Goal: Transaction & Acquisition: Purchase product/service

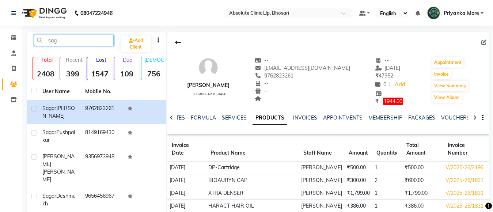
click at [75, 38] on input "sag" at bounding box center [74, 40] width 80 height 11
type input "s"
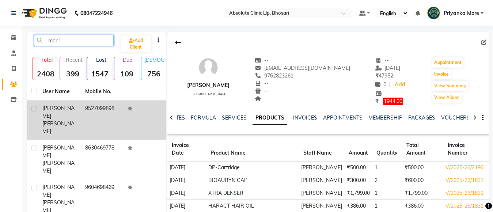
type input "moni"
click at [111, 106] on td "9527099898" at bounding box center [102, 119] width 43 height 39
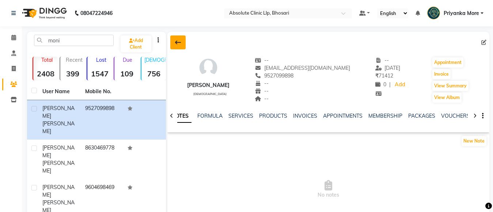
click at [180, 42] on icon at bounding box center [178, 42] width 6 height 6
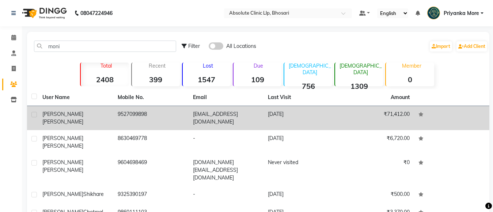
click at [243, 121] on td "[EMAIL_ADDRESS][DOMAIN_NAME]" at bounding box center [226, 118] width 75 height 24
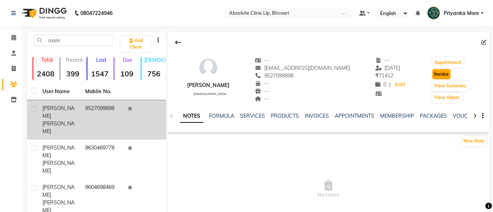
click at [437, 70] on button "Invoice" at bounding box center [441, 74] width 18 height 10
select select "service"
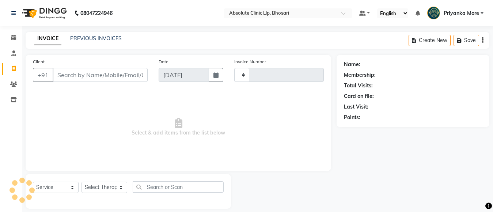
type input "2376"
select select "4706"
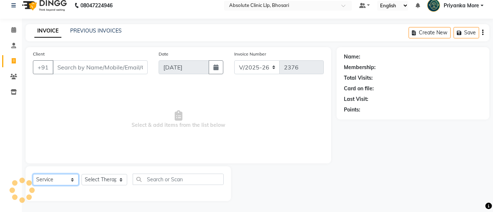
drag, startPoint x: 64, startPoint y: 182, endPoint x: 64, endPoint y: 175, distance: 7.0
click at [64, 182] on select "Select Service Product Membership Package Voucher Prepaid Gift Card" at bounding box center [56, 179] width 46 height 11
select select "product"
click at [33, 174] on select "Select Service Product Membership Package Voucher Prepaid Gift Card" at bounding box center [56, 179] width 46 height 11
type input "9527099898"
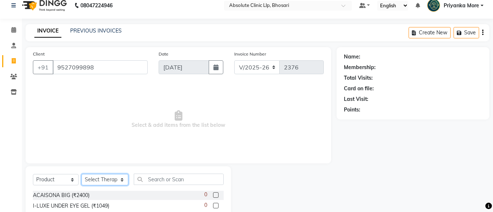
click at [98, 176] on select "Select Therapist [PERSON_NAME] [PERSON_NAME] [PERSON_NAME] [PERSON_NAME] [PERSO…" at bounding box center [104, 179] width 47 height 11
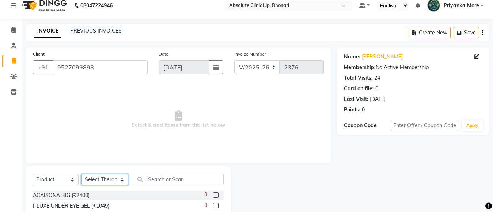
click at [122, 181] on select "Select Therapist [PERSON_NAME] [PERSON_NAME] [PERSON_NAME] [PERSON_NAME] [PERSO…" at bounding box center [104, 179] width 47 height 11
select select "27986"
click at [81, 174] on select "Select Therapist [PERSON_NAME] [PERSON_NAME] [PERSON_NAME] [PERSON_NAME] [PERSO…" at bounding box center [104, 179] width 47 height 11
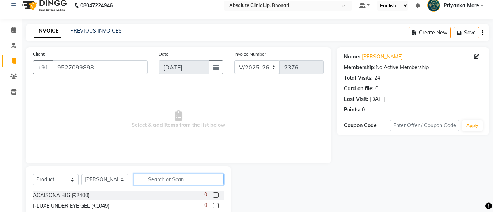
click at [155, 180] on input "text" at bounding box center [179, 179] width 90 height 11
drag, startPoint x: 245, startPoint y: 22, endPoint x: 139, endPoint y: 176, distance: 186.9
click at [139, 176] on input "text" at bounding box center [179, 179] width 90 height 11
click at [156, 177] on input "text" at bounding box center [179, 179] width 90 height 11
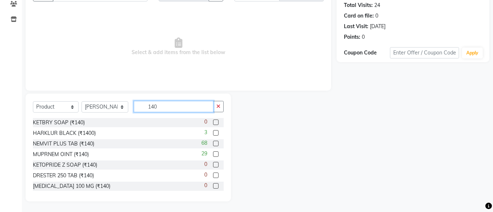
scroll to position [81, 0]
type input "140"
click at [213, 143] on label at bounding box center [215, 142] width 5 height 5
click at [213, 143] on input "checkbox" at bounding box center [215, 143] width 5 height 5
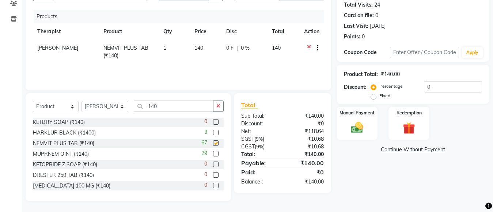
checkbox input "false"
click at [167, 63] on td "1" at bounding box center [174, 52] width 31 height 24
click at [167, 58] on td "1" at bounding box center [174, 52] width 31 height 24
select select "27986"
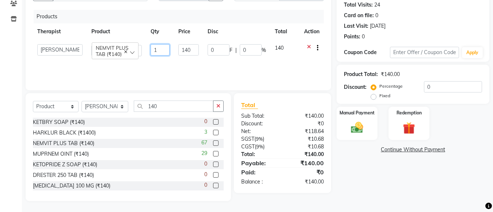
click at [167, 48] on input "1" at bounding box center [160, 49] width 19 height 11
type input "6"
click at [173, 105] on input "140" at bounding box center [174, 105] width 80 height 11
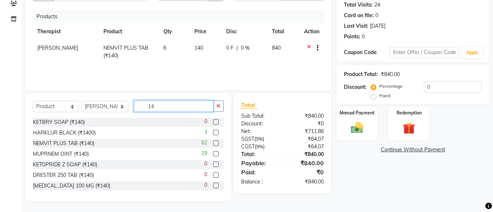
type input "1"
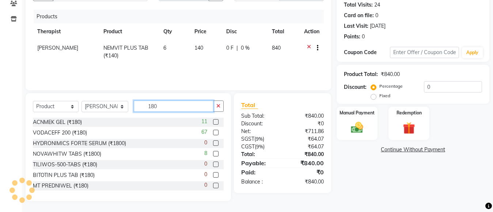
type input "180"
click at [213, 121] on label at bounding box center [215, 121] width 5 height 5
click at [213, 121] on input "checkbox" at bounding box center [215, 122] width 5 height 5
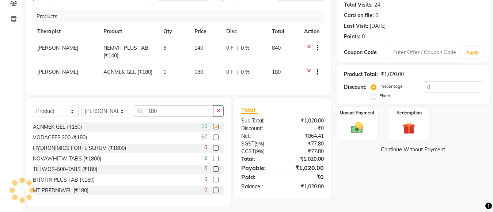
checkbox input "false"
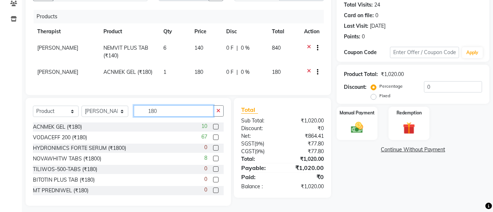
drag, startPoint x: 169, startPoint y: 116, endPoint x: 182, endPoint y: 130, distance: 19.7
click at [172, 117] on input "180" at bounding box center [174, 110] width 80 height 11
type input "1"
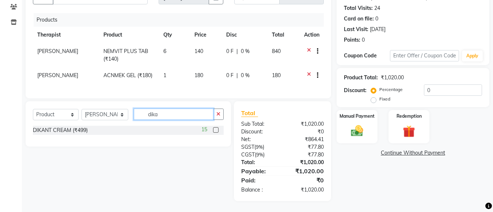
type input "dika"
click at [214, 132] on label at bounding box center [215, 129] width 5 height 5
click at [214, 132] on input "checkbox" at bounding box center [215, 130] width 5 height 5
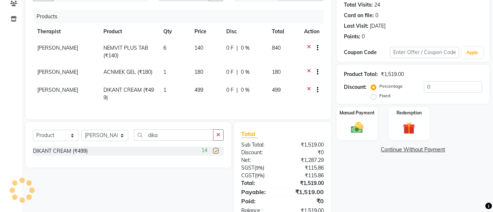
checkbox input "false"
click at [201, 91] on span "499" at bounding box center [198, 90] width 9 height 7
select select "27986"
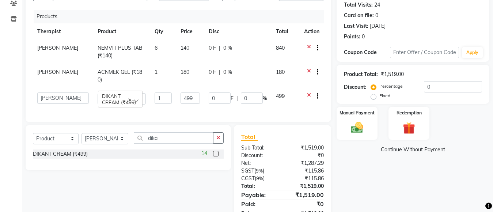
click at [201, 91] on td "499" at bounding box center [190, 98] width 28 height 21
click at [176, 92] on td "499" at bounding box center [190, 98] width 28 height 21
click at [196, 92] on input "499" at bounding box center [190, 97] width 19 height 11
type input "4"
type input "585"
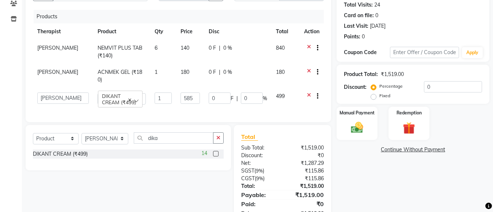
click at [347, 183] on div "Name: Monika Landge Membership: No Active Membership Total Visits: 24 Card on f…" at bounding box center [416, 99] width 158 height 251
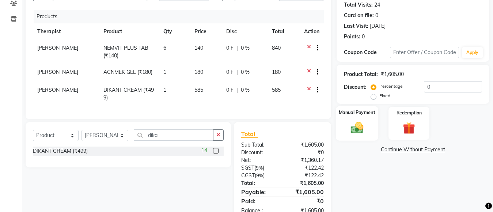
click at [346, 122] on div "Manual Payment" at bounding box center [357, 123] width 42 height 35
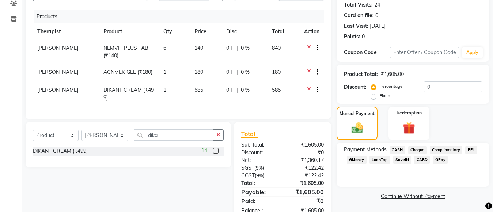
click at [443, 157] on span "GPay" at bounding box center [440, 160] width 15 height 8
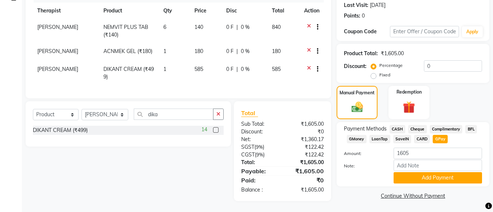
scroll to position [108, 0]
click at [439, 172] on button "Add Payment" at bounding box center [438, 177] width 88 height 11
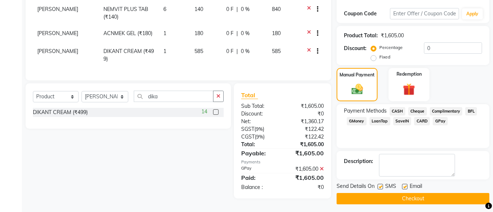
scroll to position [123, 0]
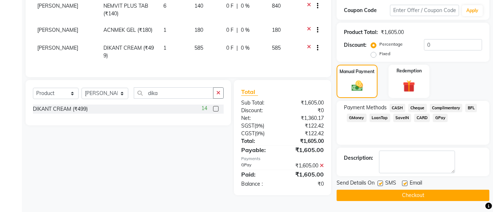
click at [406, 183] on label at bounding box center [404, 183] width 5 height 5
click at [406, 183] on input "checkbox" at bounding box center [404, 183] width 5 height 5
checkbox input "false"
click at [380, 183] on label at bounding box center [379, 183] width 5 height 5
click at [380, 183] on input "checkbox" at bounding box center [379, 183] width 5 height 5
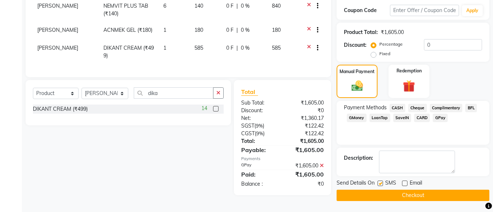
checkbox input "false"
click at [384, 193] on button "Checkout" at bounding box center [413, 195] width 153 height 11
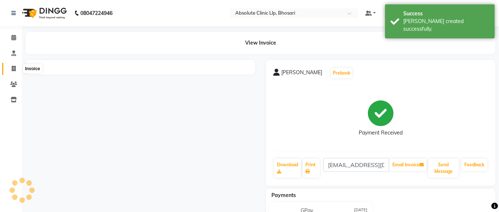
drag, startPoint x: 18, startPoint y: 68, endPoint x: 30, endPoint y: 67, distance: 11.4
click at [18, 68] on span at bounding box center [13, 69] width 13 height 8
select select "service"
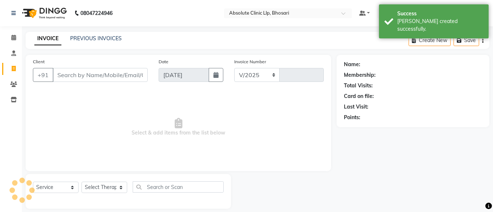
select select "4706"
type input "2377"
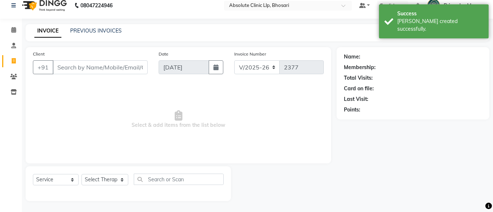
click at [92, 72] on input "Client" at bounding box center [100, 67] width 95 height 14
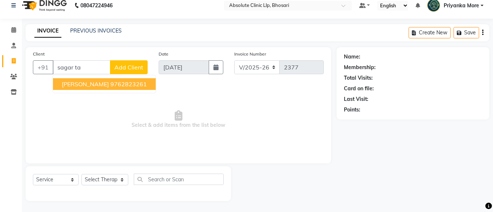
drag, startPoint x: 88, startPoint y: 80, endPoint x: 85, endPoint y: 84, distance: 4.7
click at [88, 81] on span "[PERSON_NAME]" at bounding box center [85, 83] width 47 height 7
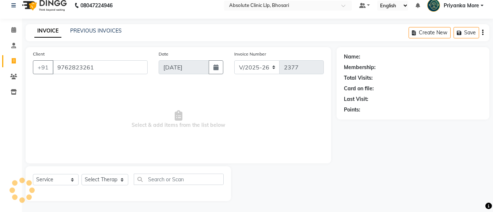
type input "9762823261"
click at [56, 179] on select "Select Service Product Membership Package Voucher Prepaid Gift Card" at bounding box center [56, 179] width 46 height 11
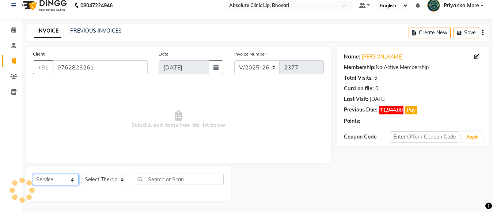
select select "product"
click at [33, 174] on select "Select Service Product Membership Package Voucher Prepaid Gift Card" at bounding box center [56, 179] width 46 height 11
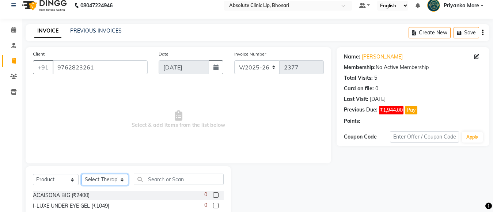
click at [102, 175] on select "Select Therapist [PERSON_NAME] [PERSON_NAME] [PERSON_NAME] [PERSON_NAME] [PERSO…" at bounding box center [104, 179] width 47 height 11
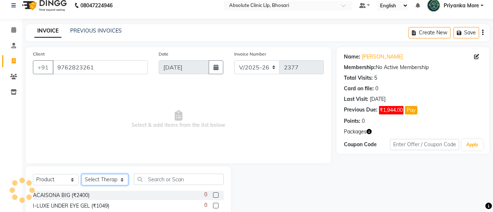
select select "27986"
click at [81, 174] on select "Select Therapist [PERSON_NAME] [PERSON_NAME] [PERSON_NAME] [PERSON_NAME] [PERSO…" at bounding box center [104, 179] width 47 height 11
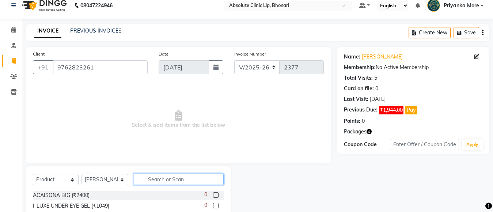
click at [177, 181] on input "text" at bounding box center [179, 179] width 90 height 11
type input "1800"
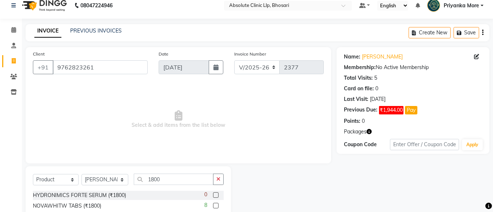
click at [215, 205] on label at bounding box center [215, 205] width 5 height 5
click at [215, 205] on input "checkbox" at bounding box center [215, 206] width 5 height 5
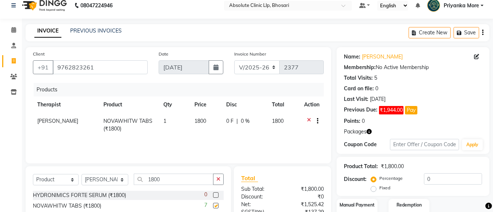
checkbox input "false"
click at [157, 183] on input "1800" at bounding box center [174, 179] width 80 height 11
click at [162, 178] on input "1800" at bounding box center [174, 179] width 80 height 11
type input "1"
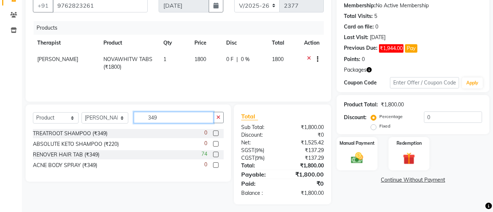
scroll to position [73, 0]
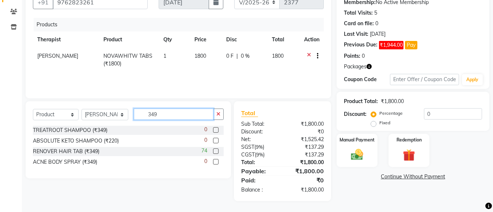
type input "349"
click at [216, 150] on label at bounding box center [215, 150] width 5 height 5
click at [216, 150] on input "checkbox" at bounding box center [215, 151] width 5 height 5
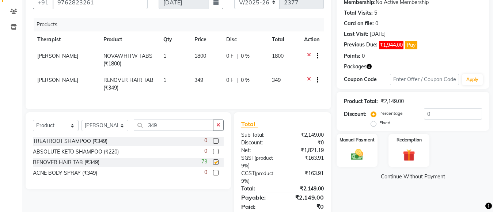
checkbox input "false"
click at [167, 80] on td "1" at bounding box center [174, 84] width 31 height 24
select select "27986"
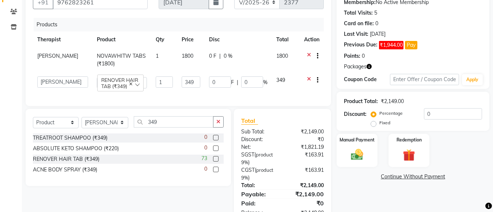
click at [167, 80] on input "1" at bounding box center [164, 81] width 17 height 11
type input "3"
click at [193, 125] on div "Select Service Product Membership Package Voucher Prepaid Gift Card Select Ther…" at bounding box center [128, 147] width 205 height 77
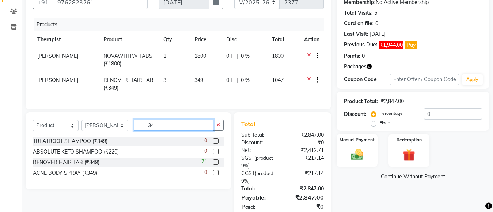
type input "3"
type input "375"
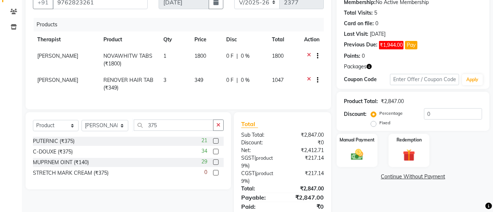
click at [214, 154] on label at bounding box center [215, 151] width 5 height 5
click at [214, 154] on input "checkbox" at bounding box center [215, 151] width 5 height 5
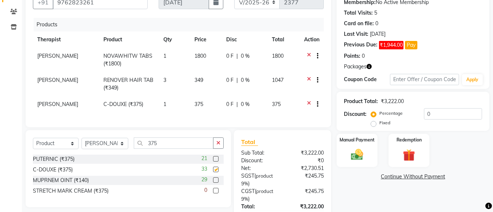
checkbox input "false"
click at [162, 148] on input "375" at bounding box center [174, 142] width 80 height 11
type input "3"
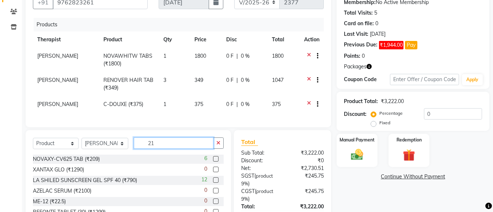
type input "2"
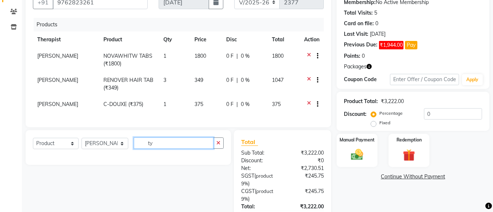
type input "t"
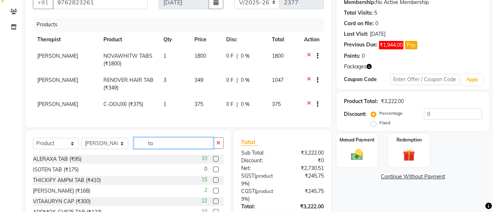
type input "ta"
click at [213, 193] on label at bounding box center [215, 190] width 5 height 5
click at [213, 193] on input "checkbox" at bounding box center [215, 191] width 5 height 5
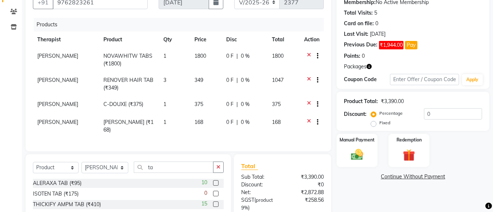
checkbox input "false"
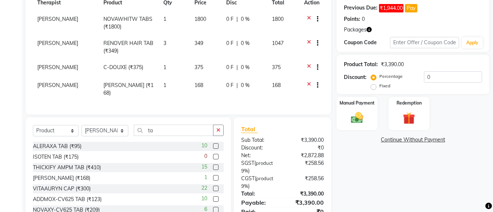
scroll to position [147, 0]
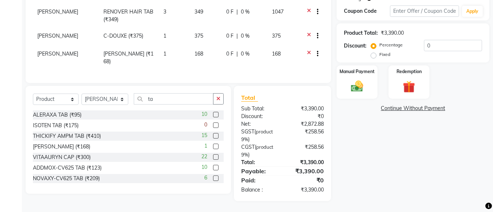
click at [201, 50] on span "168" at bounding box center [198, 53] width 9 height 7
click at [201, 47] on td "168" at bounding box center [206, 58] width 32 height 24
select select "27986"
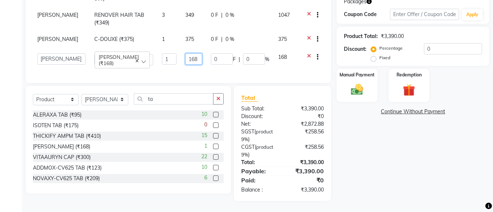
click at [201, 51] on td "168" at bounding box center [194, 59] width 26 height 21
type input "1"
type input "210"
click at [357, 118] on div "Name: Sagar Talekar Membership: No Active Membership Total Visits: 5 Card on fi…" at bounding box center [416, 59] width 158 height 284
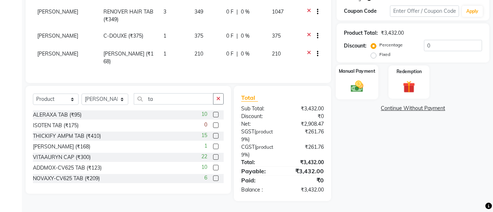
click at [351, 84] on img at bounding box center [357, 86] width 20 height 15
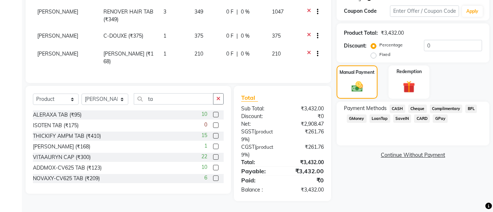
click at [449, 112] on div "Payment Methods CASH Cheque Complimentary BFL GMoney LoanTap SaveIN CARD GPay" at bounding box center [413, 115] width 138 height 20
click at [443, 114] on span "GPay" at bounding box center [440, 118] width 15 height 8
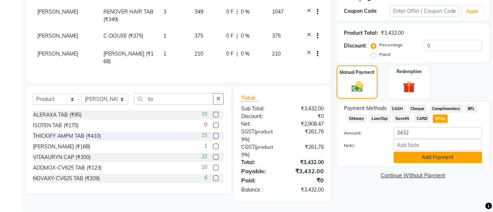
click at [435, 152] on button "Add Payment" at bounding box center [438, 157] width 88 height 11
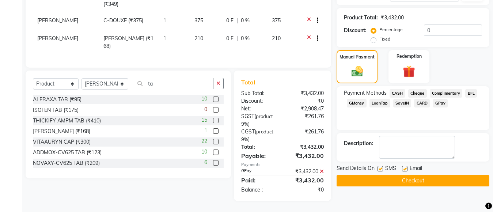
scroll to position [163, 0]
click at [404, 166] on label at bounding box center [404, 168] width 5 height 5
click at [404, 167] on input "checkbox" at bounding box center [404, 169] width 5 height 5
checkbox input "false"
click at [380, 166] on label at bounding box center [379, 168] width 5 height 5
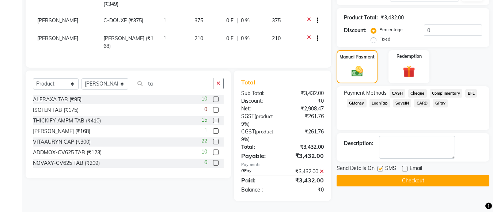
click at [380, 167] on input "checkbox" at bounding box center [379, 169] width 5 height 5
checkbox input "false"
click at [410, 175] on button "Checkout" at bounding box center [413, 180] width 153 height 11
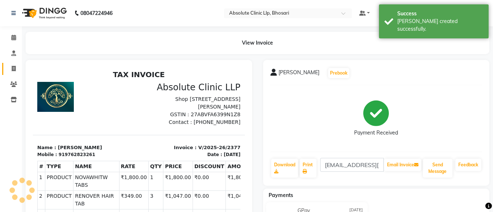
click at [13, 72] on span at bounding box center [13, 69] width 13 height 8
select select "service"
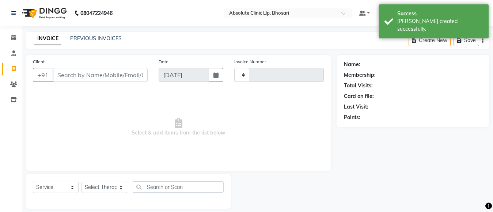
click at [64, 71] on input "Client" at bounding box center [100, 75] width 95 height 14
type input "2378"
select select "4706"
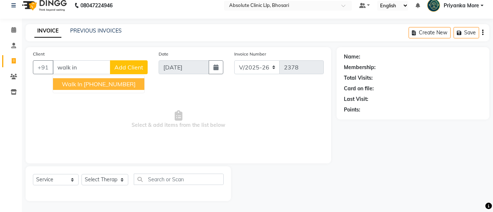
click at [87, 87] on ngb-highlight "[PHONE_NUMBER]" at bounding box center [110, 83] width 52 height 7
type input "11970000000"
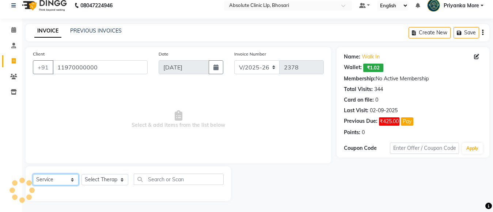
click at [63, 177] on select "Select Service Product Membership Package Voucher Prepaid Gift Card" at bounding box center [56, 179] width 46 height 11
select select "product"
click at [33, 174] on select "Select Service Product Membership Package Voucher Prepaid Gift Card" at bounding box center [56, 179] width 46 height 11
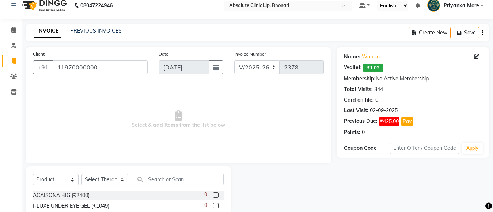
drag, startPoint x: 95, startPoint y: 182, endPoint x: 96, endPoint y: 175, distance: 6.6
click at [96, 182] on select "Select Therapist [PERSON_NAME] [PERSON_NAME] [PERSON_NAME] [PERSON_NAME] [PERSO…" at bounding box center [104, 179] width 47 height 11
select select "44043"
click at [81, 174] on select "Select Therapist [PERSON_NAME] [PERSON_NAME] [PERSON_NAME] [PERSON_NAME] [PERSO…" at bounding box center [104, 179] width 47 height 11
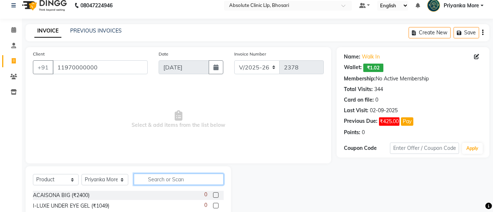
click at [171, 179] on input "text" at bounding box center [179, 179] width 90 height 11
type input "375"
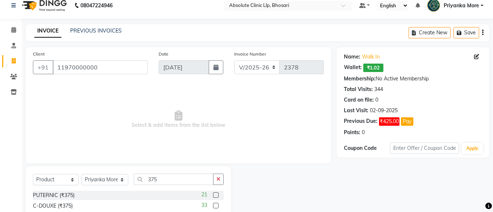
click at [214, 205] on label at bounding box center [215, 205] width 5 height 5
click at [214, 205] on input "checkbox" at bounding box center [215, 206] width 5 height 5
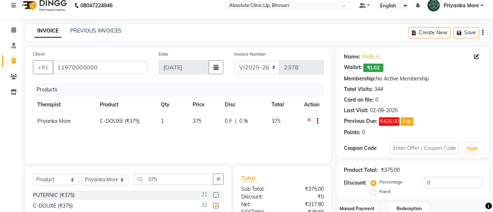
checkbox input "false"
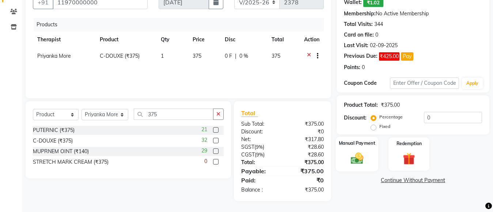
click at [360, 151] on img at bounding box center [357, 158] width 20 height 15
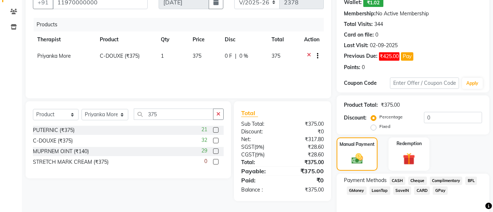
scroll to position [104, 0]
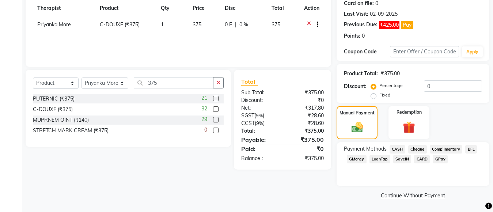
click at [437, 158] on span "GPay" at bounding box center [440, 159] width 15 height 8
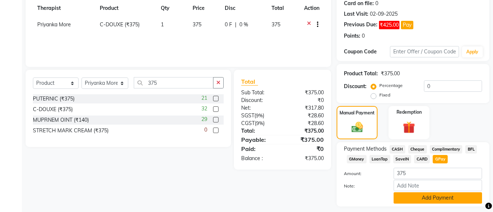
click at [423, 194] on button "Add Payment" at bounding box center [438, 197] width 88 height 11
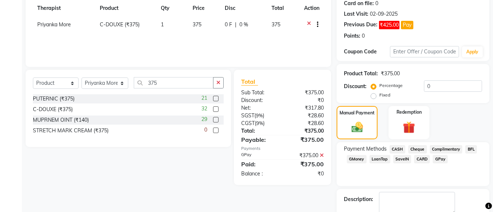
scroll to position [145, 0]
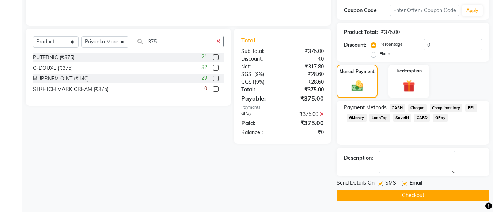
click at [424, 196] on button "Checkout" at bounding box center [413, 195] width 153 height 11
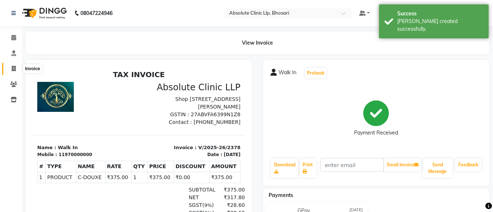
click at [14, 69] on icon at bounding box center [14, 68] width 4 height 5
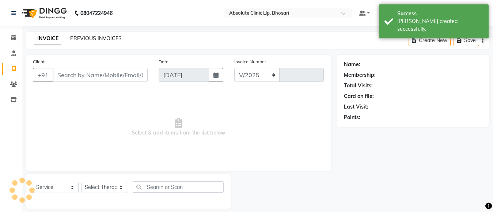
click at [99, 35] on link "PREVIOUS INVOICES" at bounding box center [96, 38] width 52 height 7
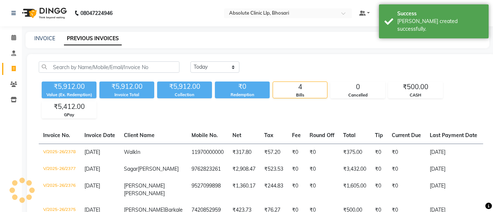
click at [101, 39] on link "PREVIOUS INVOICES" at bounding box center [93, 38] width 58 height 13
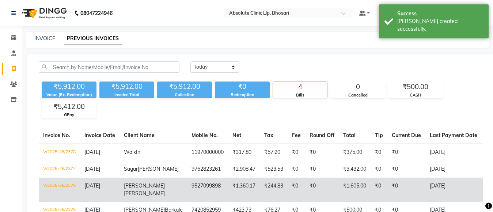
scroll to position [67, 0]
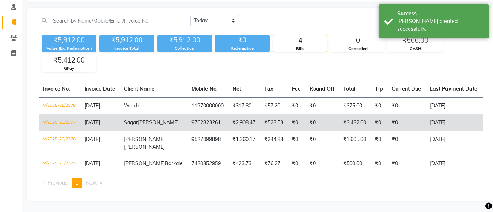
click at [449, 114] on td "[DATE]" at bounding box center [453, 122] width 56 height 17
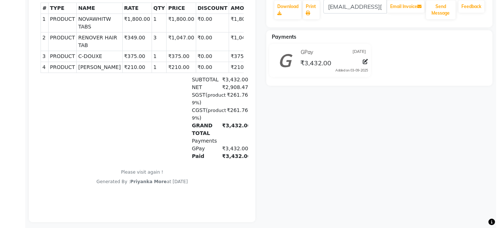
scroll to position [170, 0]
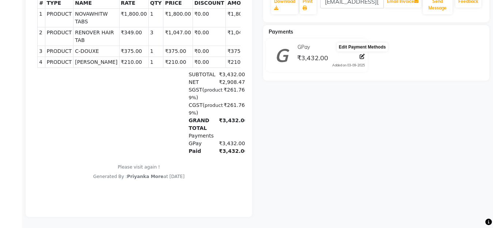
click at [364, 54] on span at bounding box center [362, 57] width 5 height 8
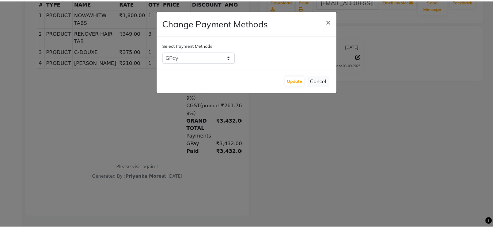
scroll to position [0, 0]
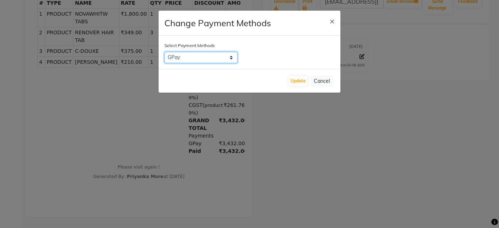
click at [225, 58] on select "CASH Cheque Complimentary BFL GMoney LoanTap SaveIN CARD GPay" at bounding box center [200, 57] width 73 height 11
select select "2"
click at [164, 52] on select "CASH Cheque Complimentary BFL GMoney LoanTap SaveIN CARD GPay" at bounding box center [200, 57] width 73 height 11
click at [299, 80] on button "Update" at bounding box center [298, 81] width 19 height 10
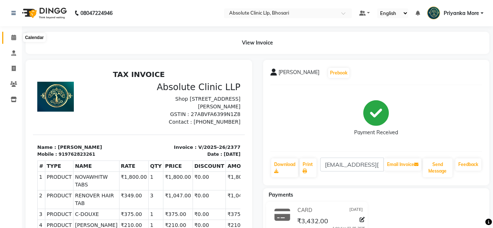
click at [14, 36] on icon at bounding box center [13, 37] width 5 height 5
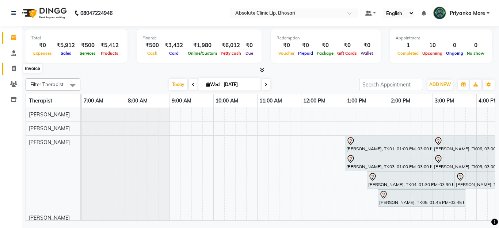
click at [12, 68] on icon at bounding box center [14, 68] width 4 height 5
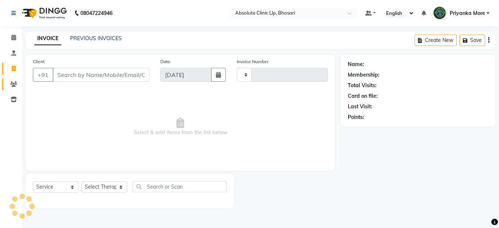
click at [14, 84] on icon at bounding box center [13, 83] width 7 height 5
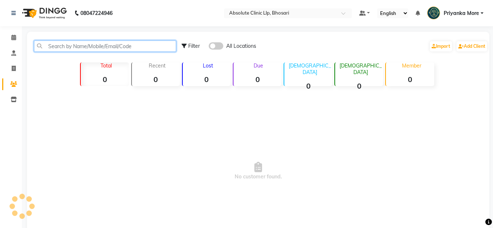
click at [55, 46] on input "text" at bounding box center [105, 46] width 142 height 11
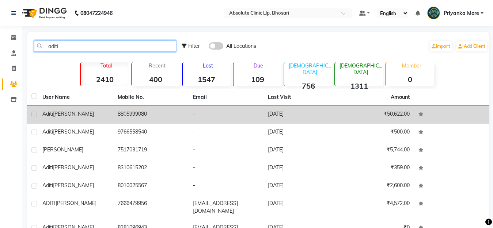
type input "aditi"
click at [267, 120] on td "[DATE]" at bounding box center [300, 115] width 75 height 18
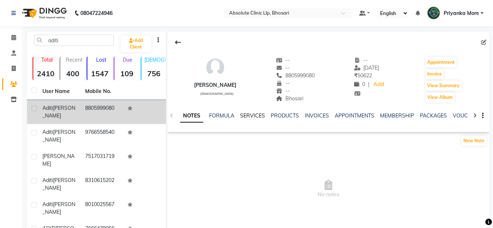
click at [243, 115] on link "SERVICES" at bounding box center [252, 116] width 25 height 7
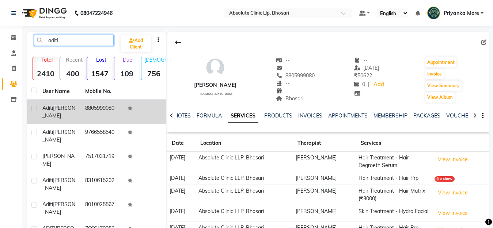
click at [73, 42] on input "aditi" at bounding box center [74, 40] width 80 height 11
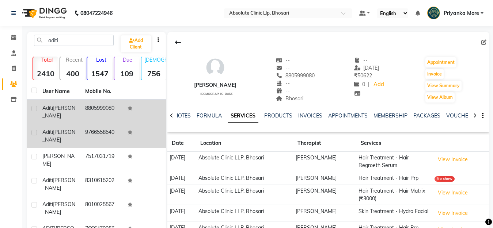
drag, startPoint x: 55, startPoint y: 121, endPoint x: 51, endPoint y: 120, distance: 4.5
click at [55, 124] on td "[PERSON_NAME]" at bounding box center [59, 136] width 43 height 24
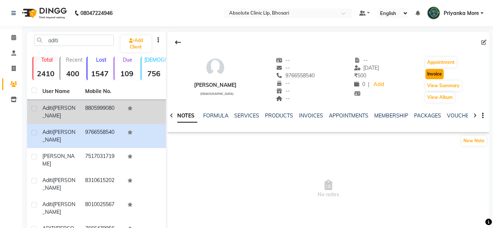
click at [430, 73] on button "Invoice" at bounding box center [434, 74] width 18 height 10
select select "service"
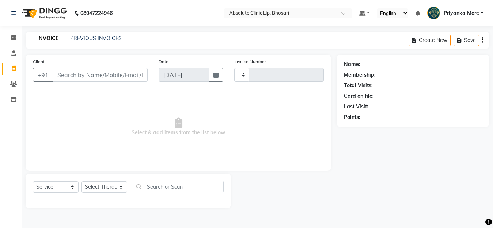
type input "2379"
select select "4706"
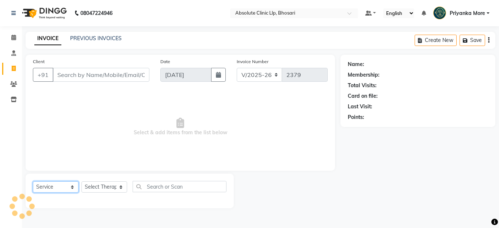
click at [64, 188] on select "Select Service Product Membership Package Voucher Prepaid Gift Card" at bounding box center [56, 187] width 46 height 11
select select "product"
click at [33, 182] on select "Select Service Product Membership Package Voucher Prepaid Gift Card" at bounding box center [56, 187] width 46 height 11
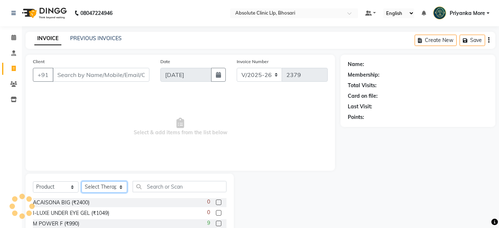
click at [103, 186] on select "Select Therapist" at bounding box center [104, 187] width 46 height 11
type input "9766558540"
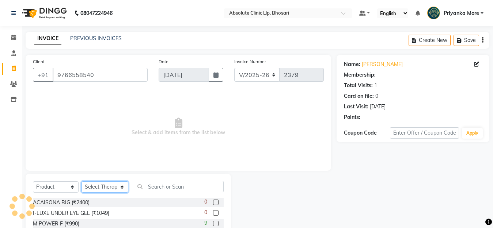
select select "44043"
click at [81, 182] on select "Select Therapist [PERSON_NAME] [PERSON_NAME] [PERSON_NAME] [PERSON_NAME] [PERSO…" at bounding box center [104, 187] width 47 height 11
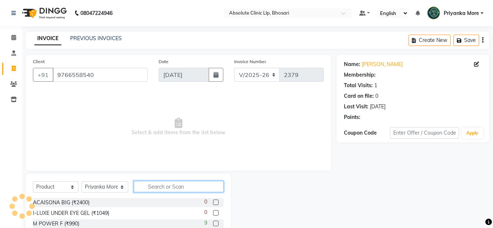
click at [162, 188] on input "text" at bounding box center [179, 186] width 90 height 11
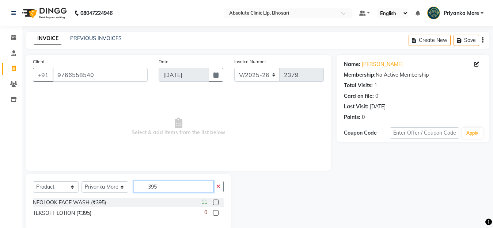
type input "395"
click at [217, 202] on label at bounding box center [215, 202] width 5 height 5
click at [217, 202] on input "checkbox" at bounding box center [215, 203] width 5 height 5
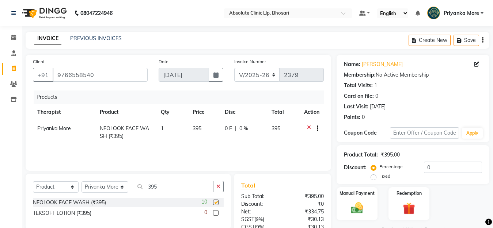
checkbox input "false"
click at [159, 190] on input "39" at bounding box center [174, 186] width 80 height 11
type input "3"
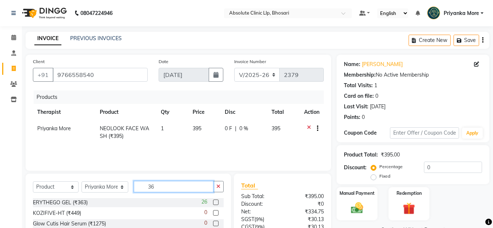
type input "3"
type input "7"
type input "375"
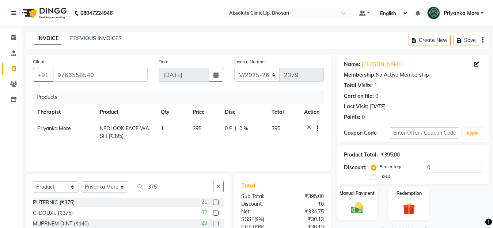
click at [212, 215] on div "32" at bounding box center [212, 213] width 22 height 9
click at [217, 213] on label at bounding box center [215, 212] width 5 height 5
click at [217, 213] on input "checkbox" at bounding box center [215, 213] width 5 height 5
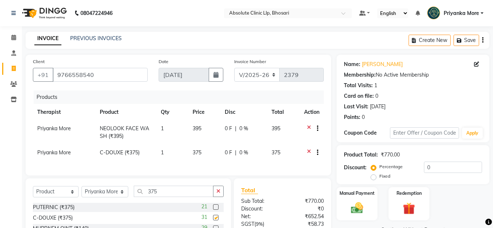
checkbox input "false"
click at [175, 196] on input "375" at bounding box center [174, 191] width 80 height 11
type input "3"
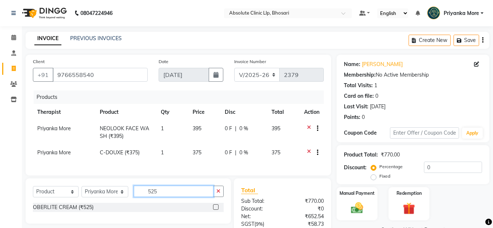
type input "525"
click at [214, 210] on label at bounding box center [215, 207] width 5 height 5
click at [214, 210] on input "checkbox" at bounding box center [215, 207] width 5 height 5
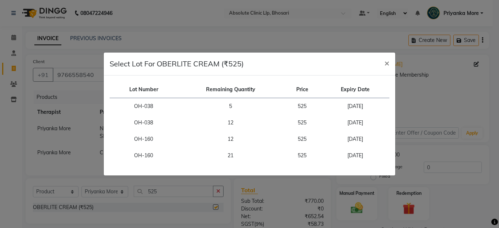
checkbox input "false"
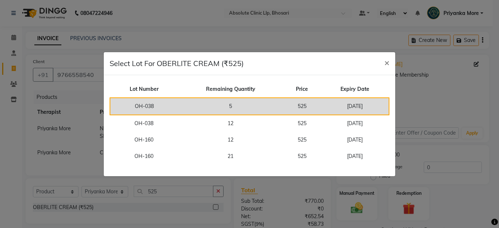
click at [236, 106] on td "5" at bounding box center [230, 106] width 105 height 17
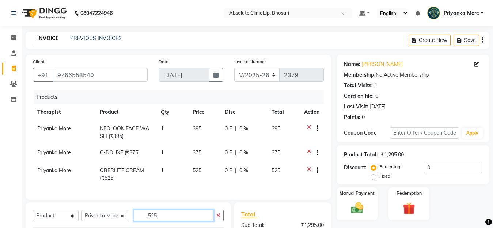
click at [179, 220] on input "525" at bounding box center [174, 215] width 80 height 11
type input "5"
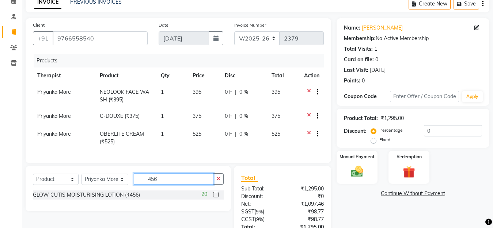
scroll to position [91, 0]
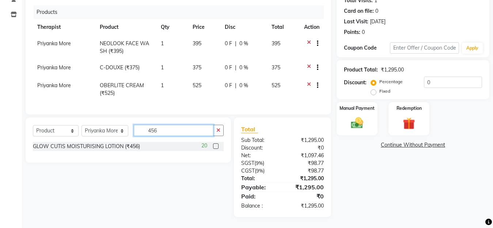
type input "456"
click at [217, 148] on label at bounding box center [215, 146] width 5 height 5
click at [217, 148] on input "checkbox" at bounding box center [215, 146] width 5 height 5
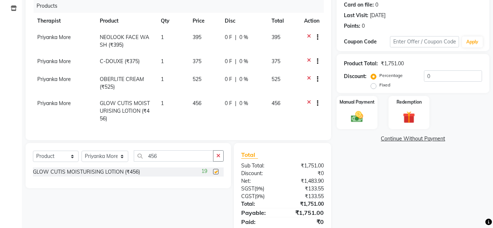
checkbox input "false"
click at [167, 157] on input "456" at bounding box center [174, 156] width 80 height 11
type input "4"
type input "699"
click at [219, 177] on div "19" at bounding box center [212, 172] width 22 height 9
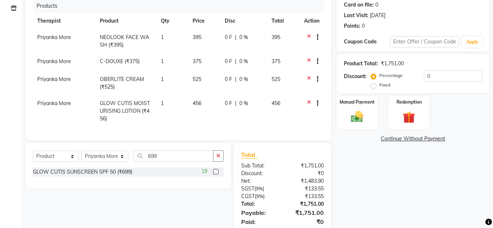
click at [214, 175] on label at bounding box center [215, 171] width 5 height 5
click at [214, 175] on input "checkbox" at bounding box center [215, 172] width 5 height 5
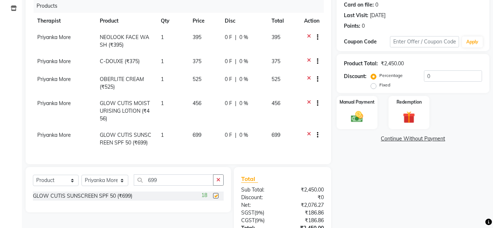
checkbox input "false"
click at [165, 186] on input "699" at bounding box center [174, 180] width 80 height 11
type input "6"
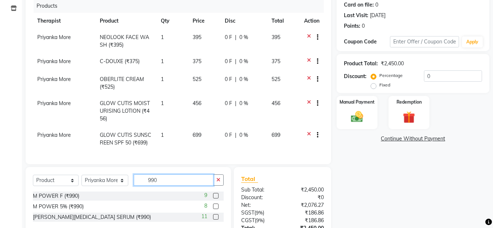
type input "990"
click at [213, 220] on label at bounding box center [215, 217] width 5 height 5
click at [213, 220] on input "checkbox" at bounding box center [215, 217] width 5 height 5
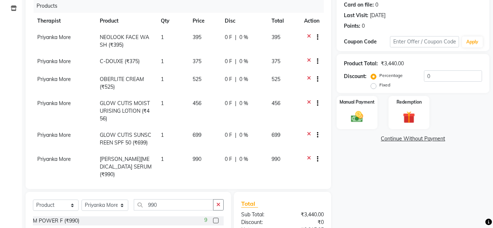
checkbox input "false"
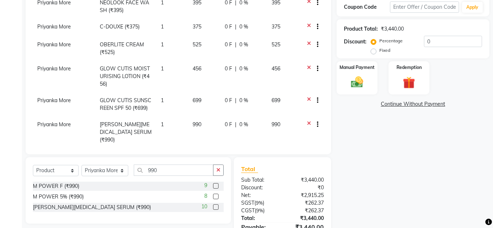
scroll to position [166, 0]
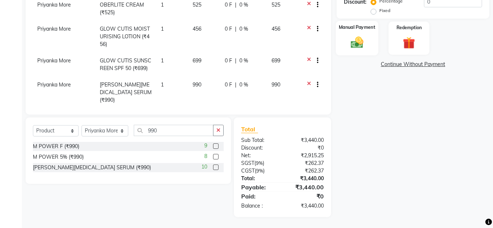
click at [351, 43] on img at bounding box center [357, 42] width 20 height 15
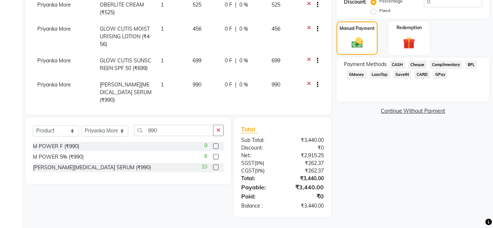
click at [439, 77] on span "GPay" at bounding box center [440, 75] width 15 height 8
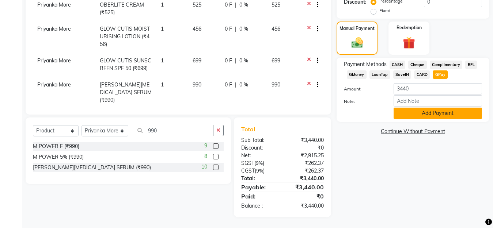
click at [435, 112] on button "Add Payment" at bounding box center [438, 113] width 88 height 11
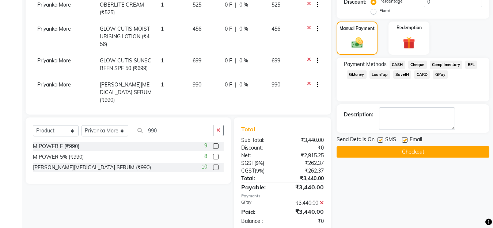
click at [429, 152] on button "Checkout" at bounding box center [413, 152] width 153 height 11
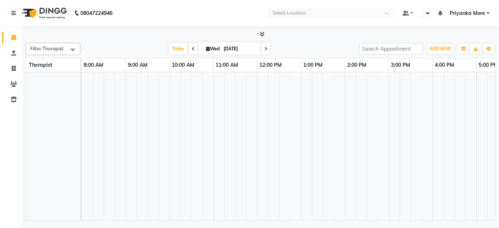
select select "en"
